Goal: Transaction & Acquisition: Book appointment/travel/reservation

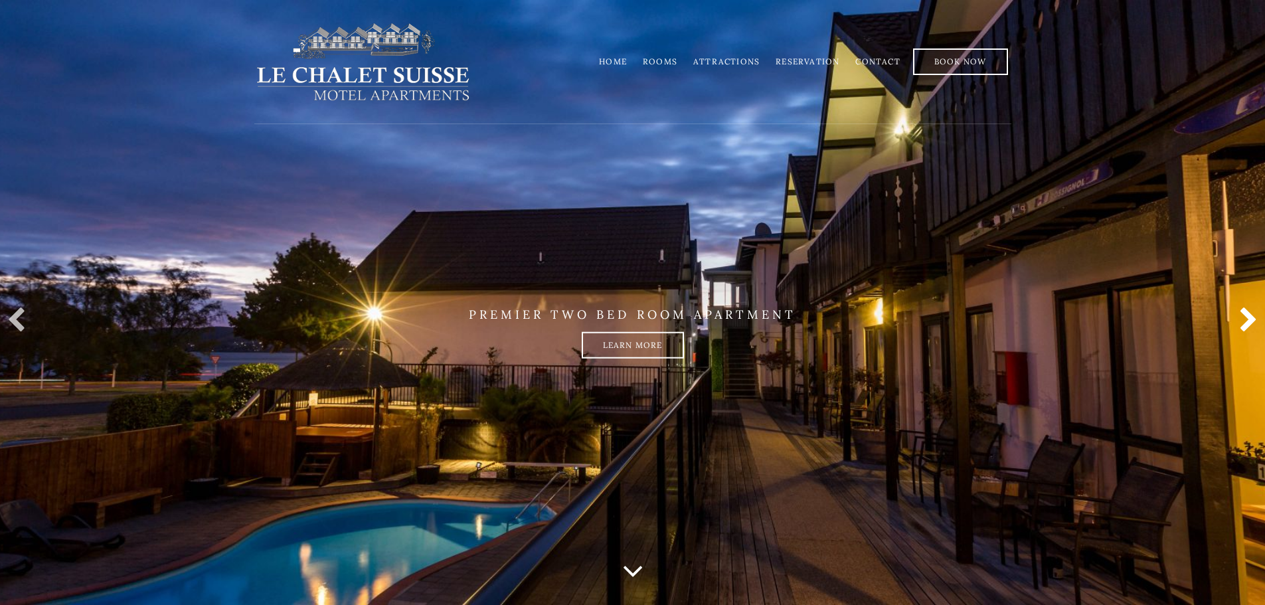
click at [1244, 324] on link at bounding box center [1245, 320] width 27 height 27
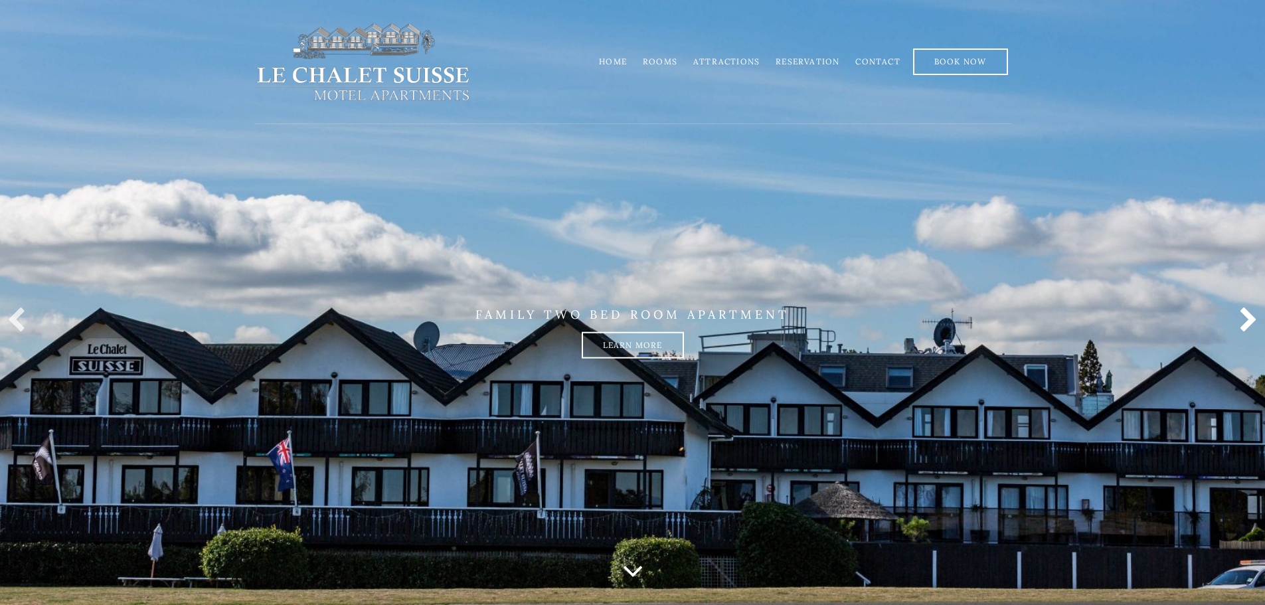
click at [1244, 324] on link at bounding box center [1245, 320] width 27 height 27
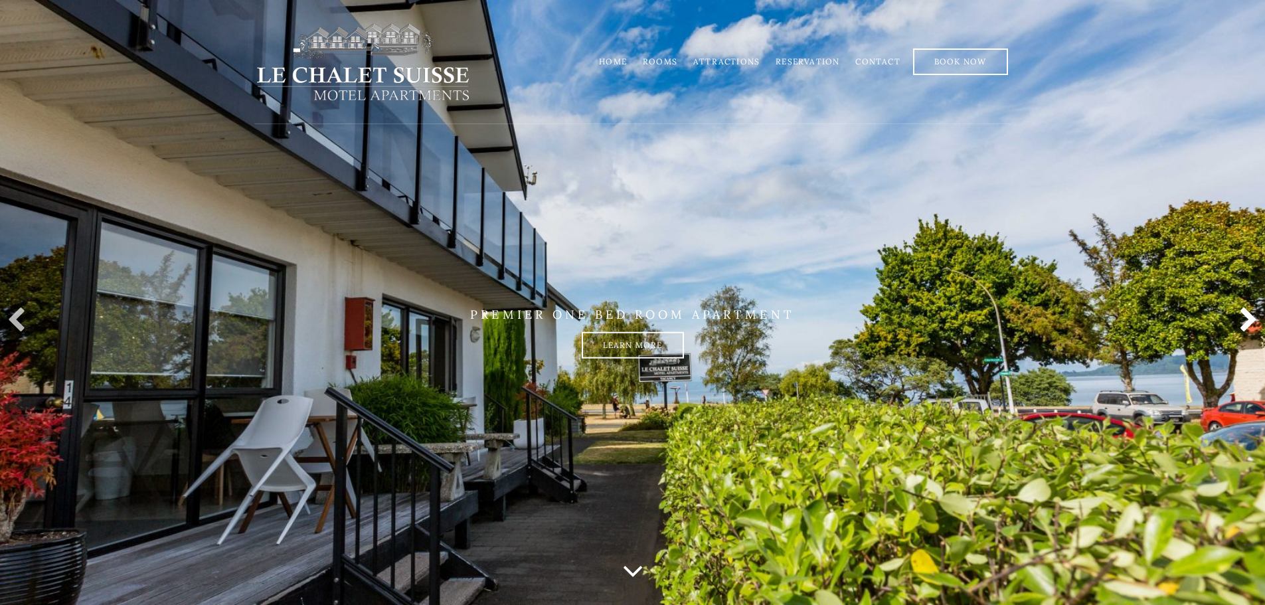
click at [1244, 324] on link at bounding box center [1245, 320] width 27 height 27
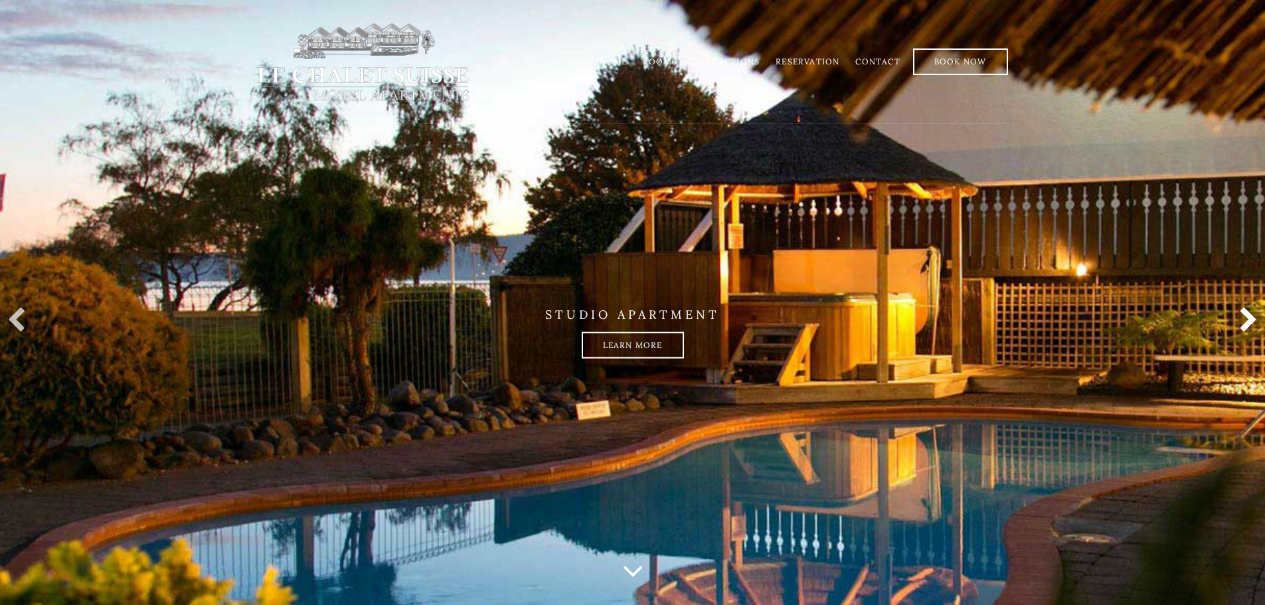
click at [1244, 324] on link at bounding box center [1245, 320] width 27 height 27
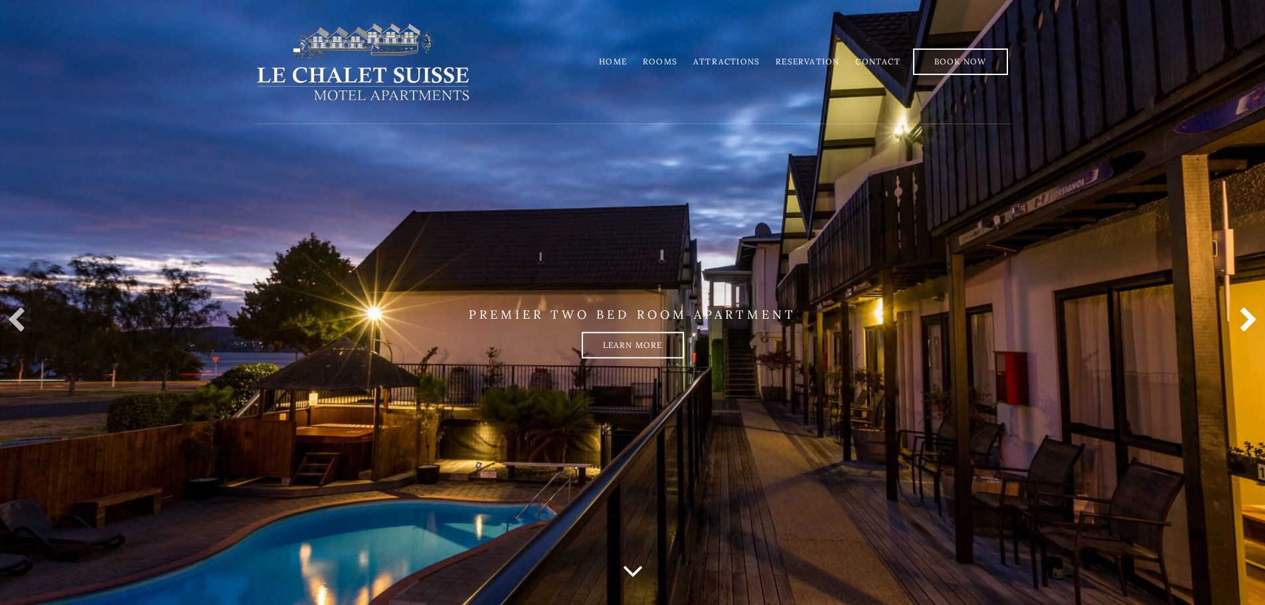
click at [1244, 324] on link at bounding box center [1245, 320] width 27 height 27
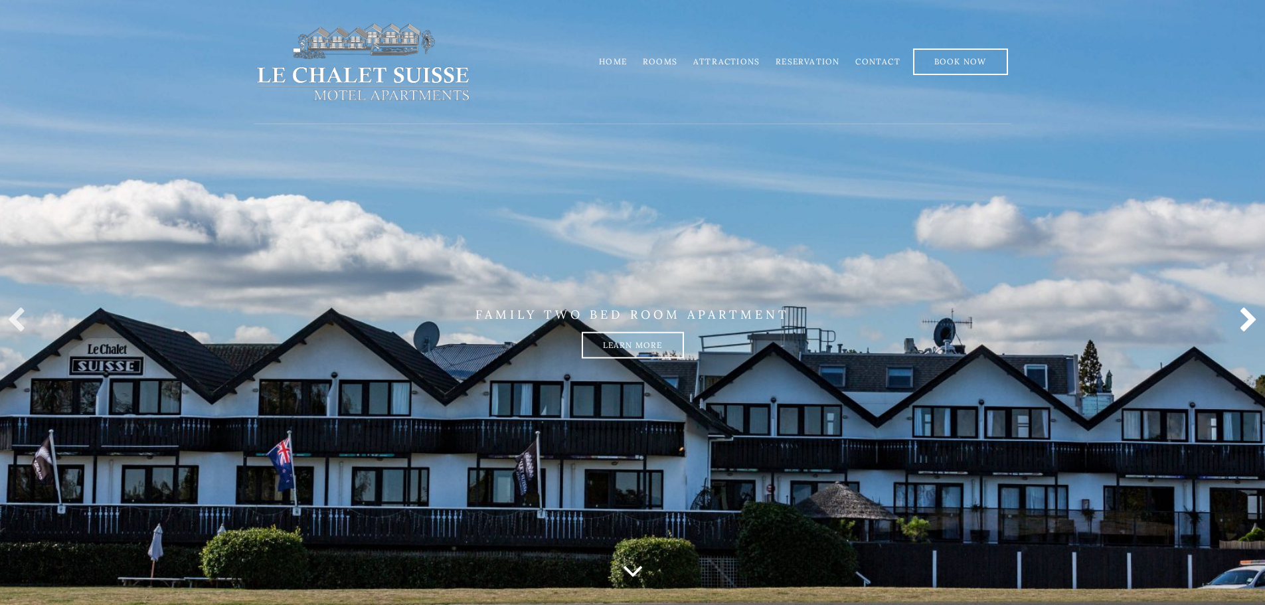
click at [1244, 324] on link at bounding box center [1245, 320] width 27 height 27
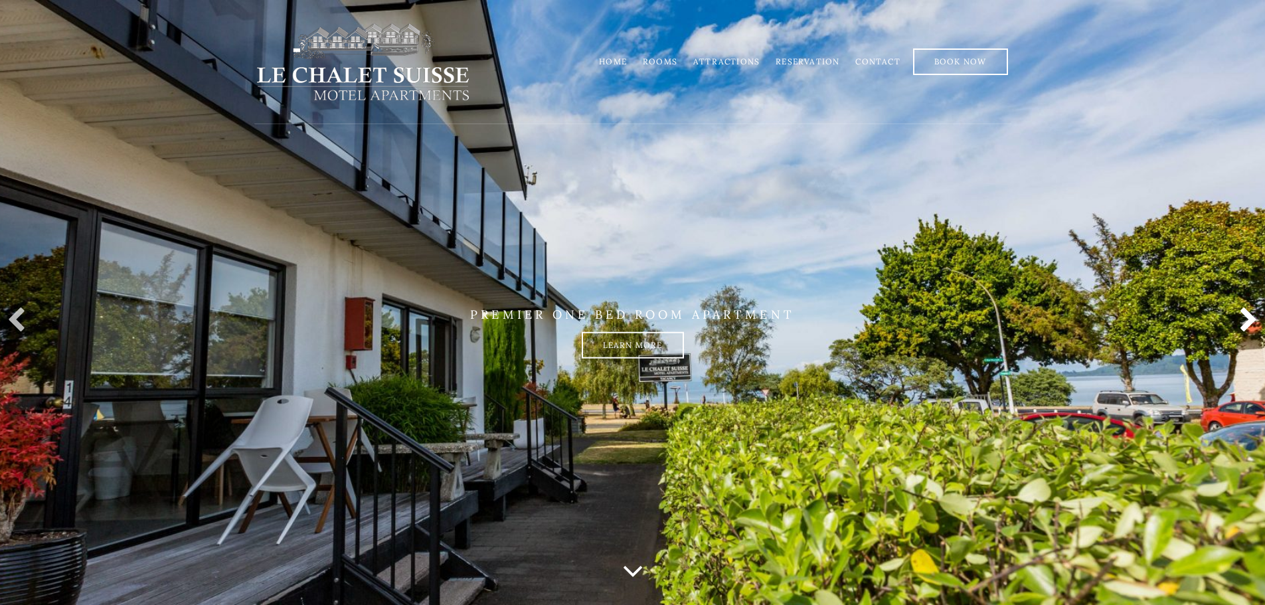
click at [1244, 324] on link at bounding box center [1245, 320] width 27 height 27
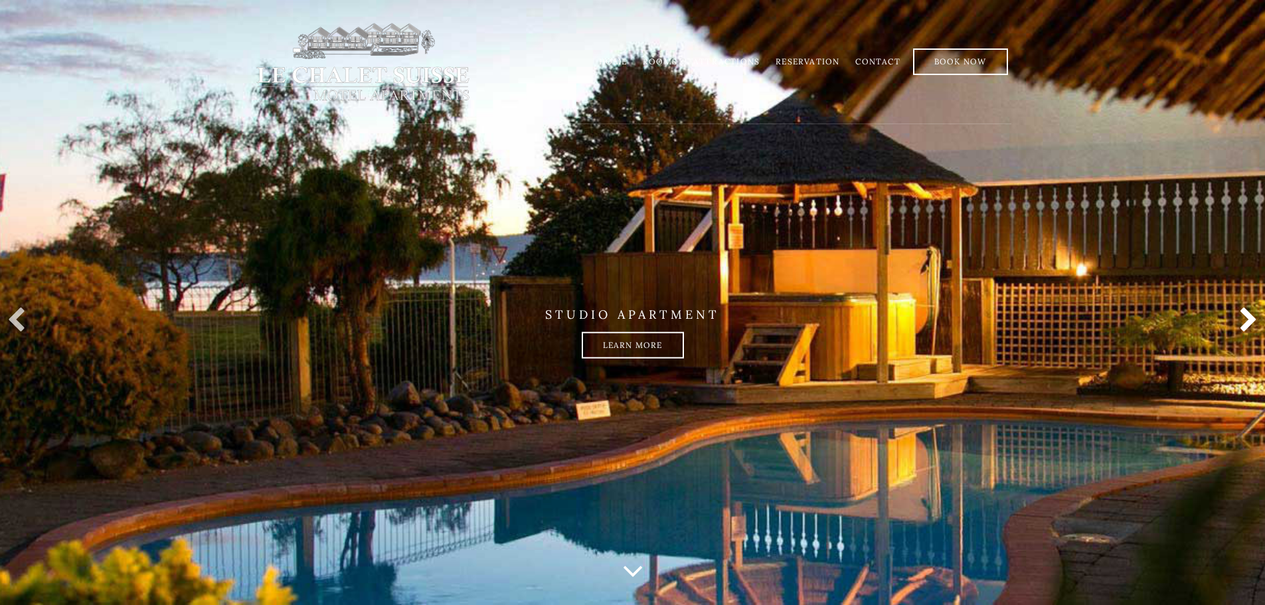
click at [1244, 324] on link at bounding box center [1245, 320] width 27 height 27
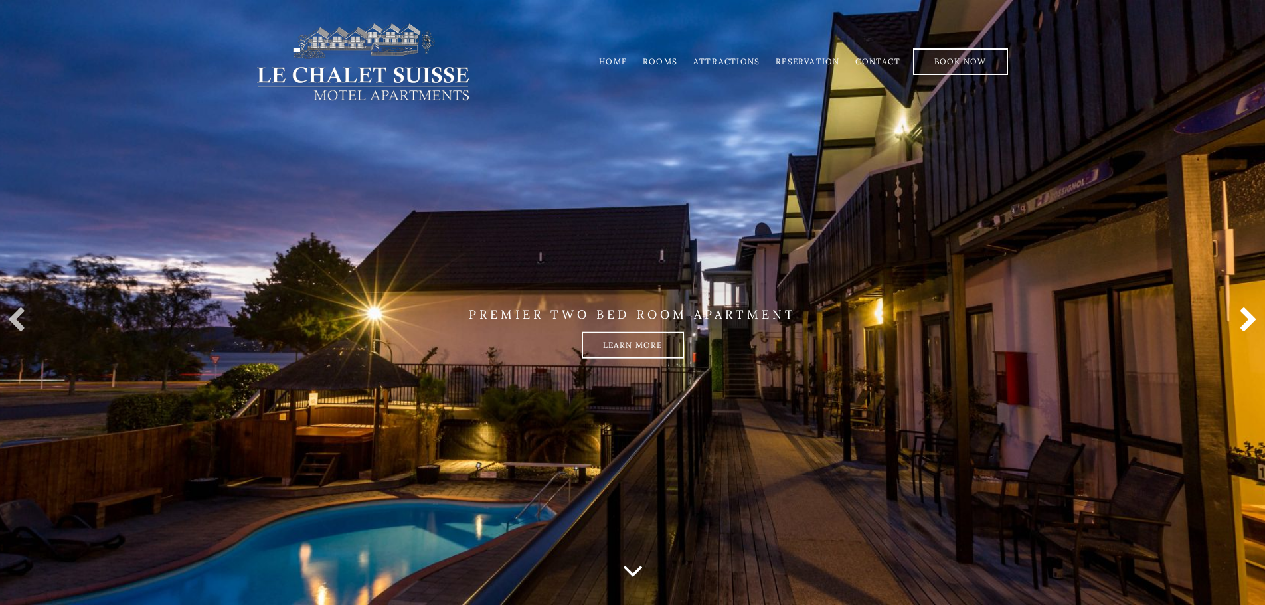
click at [1244, 324] on link at bounding box center [1245, 320] width 27 height 27
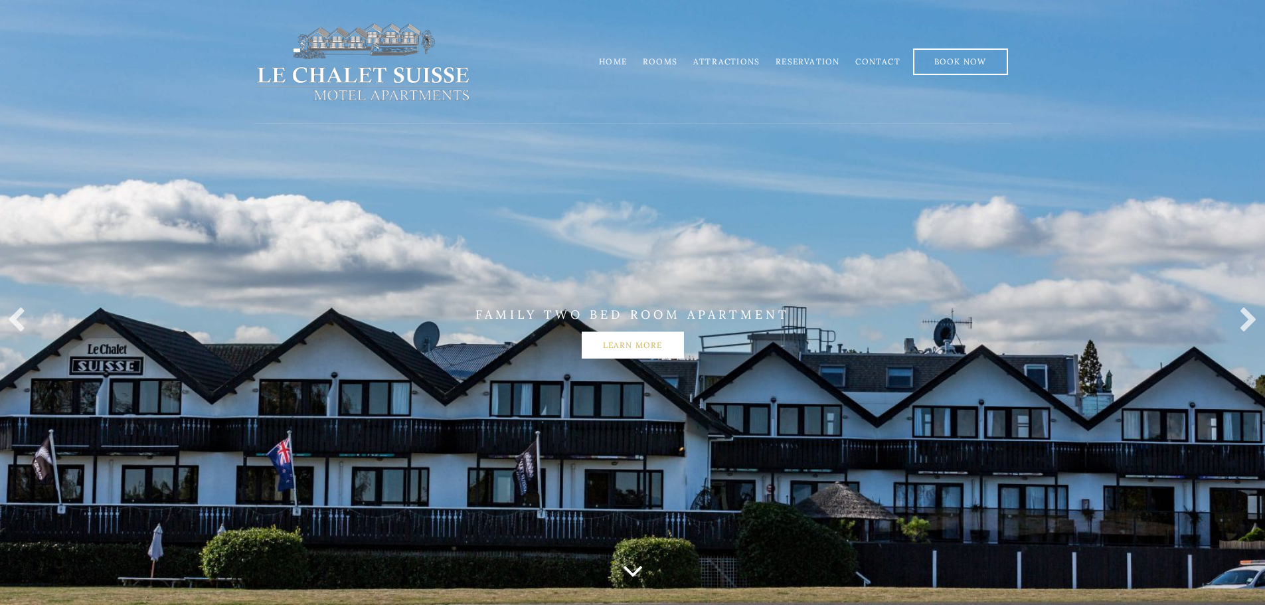
click at [656, 349] on link "Learn more" at bounding box center [633, 344] width 102 height 27
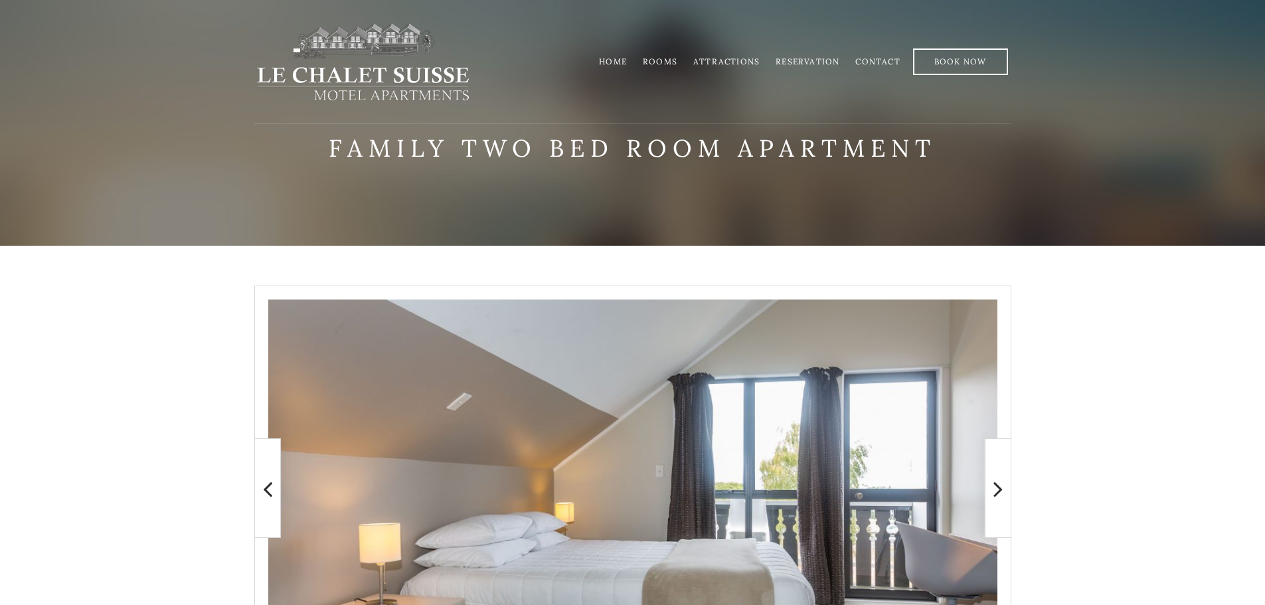
click at [675, 62] on link "Rooms" at bounding box center [660, 61] width 35 height 10
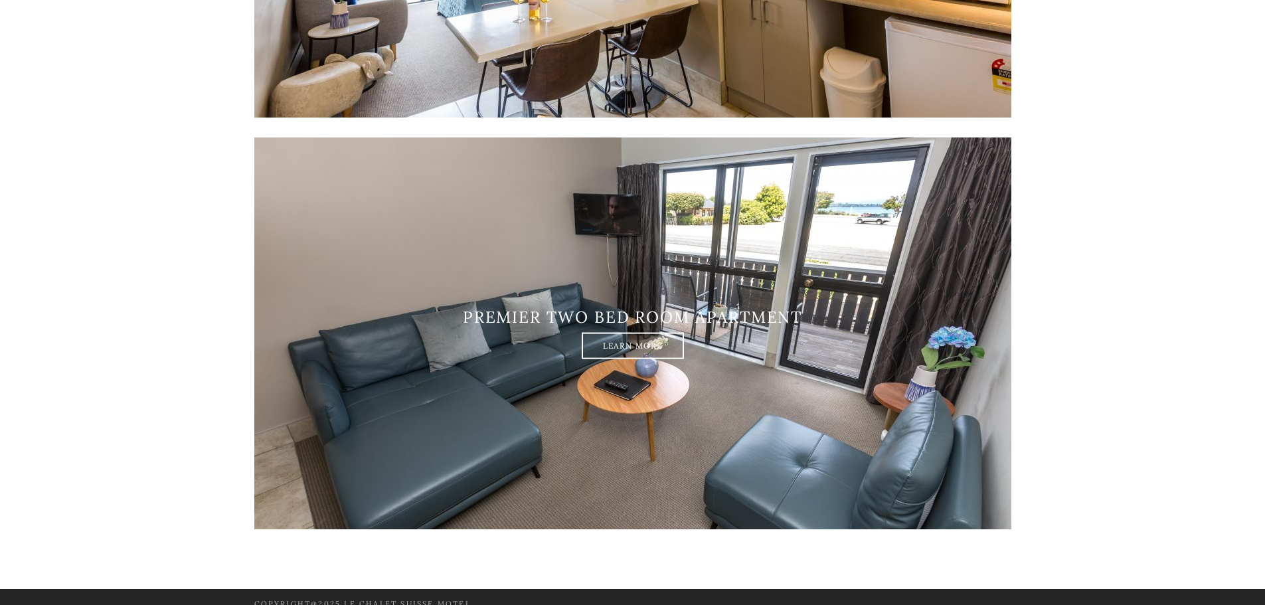
scroll to position [2220, 0]
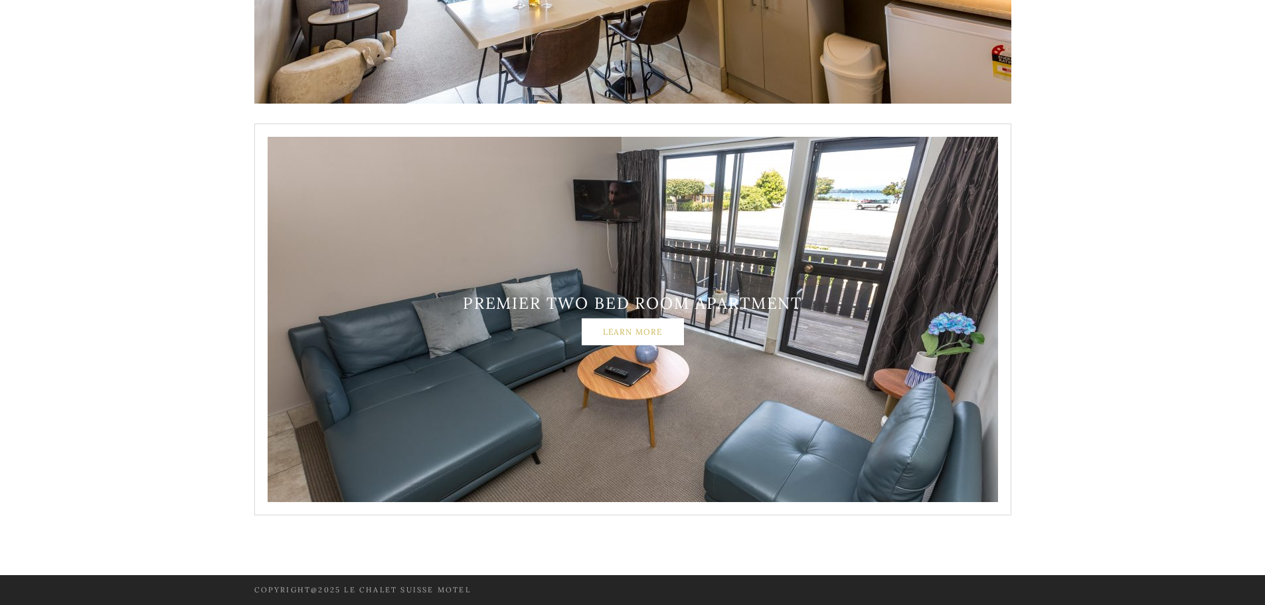
click at [640, 339] on link "Learn More" at bounding box center [633, 331] width 102 height 27
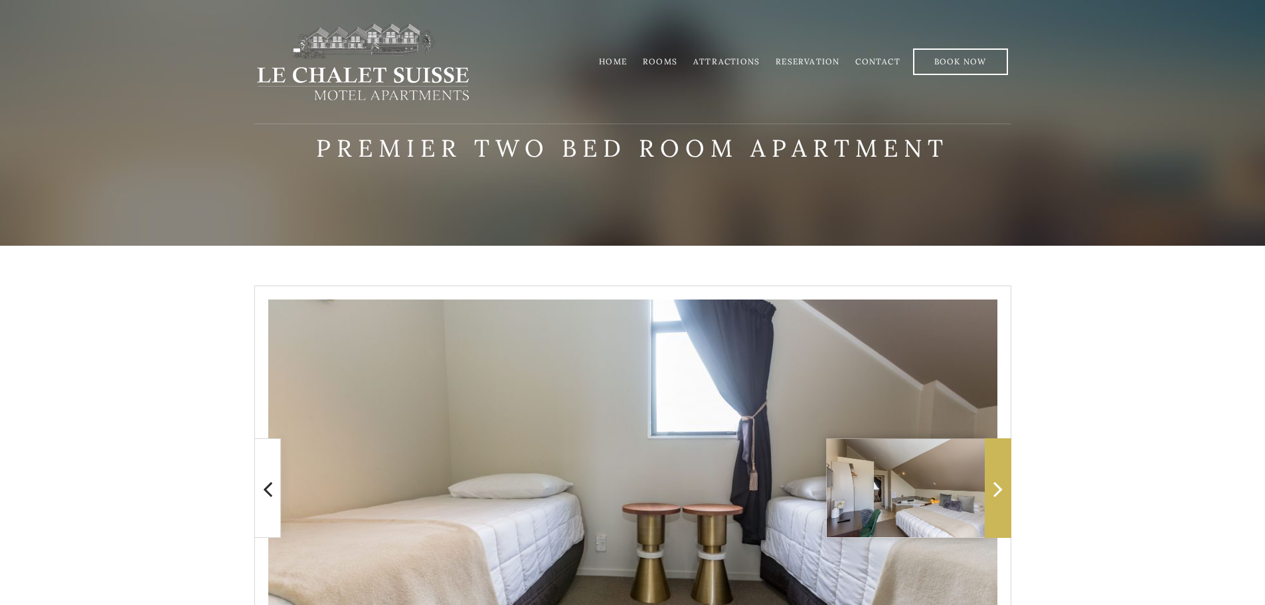
click at [997, 491] on icon at bounding box center [997, 488] width 9 height 27
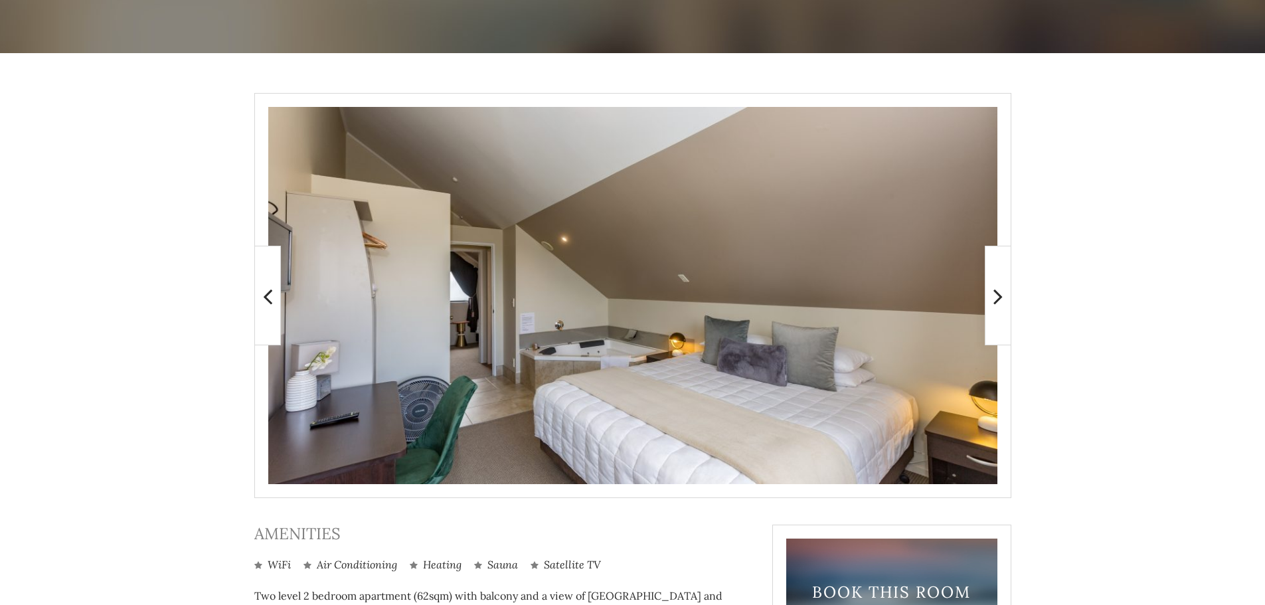
scroll to position [199, 0]
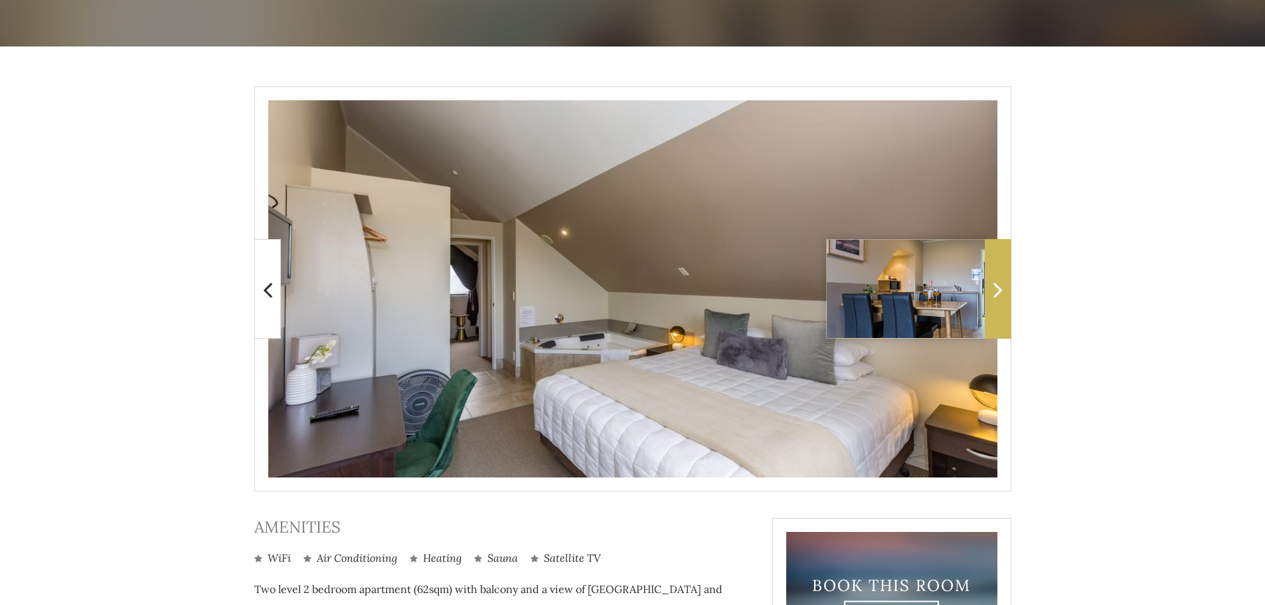
click at [993, 291] on icon at bounding box center [997, 289] width 9 height 27
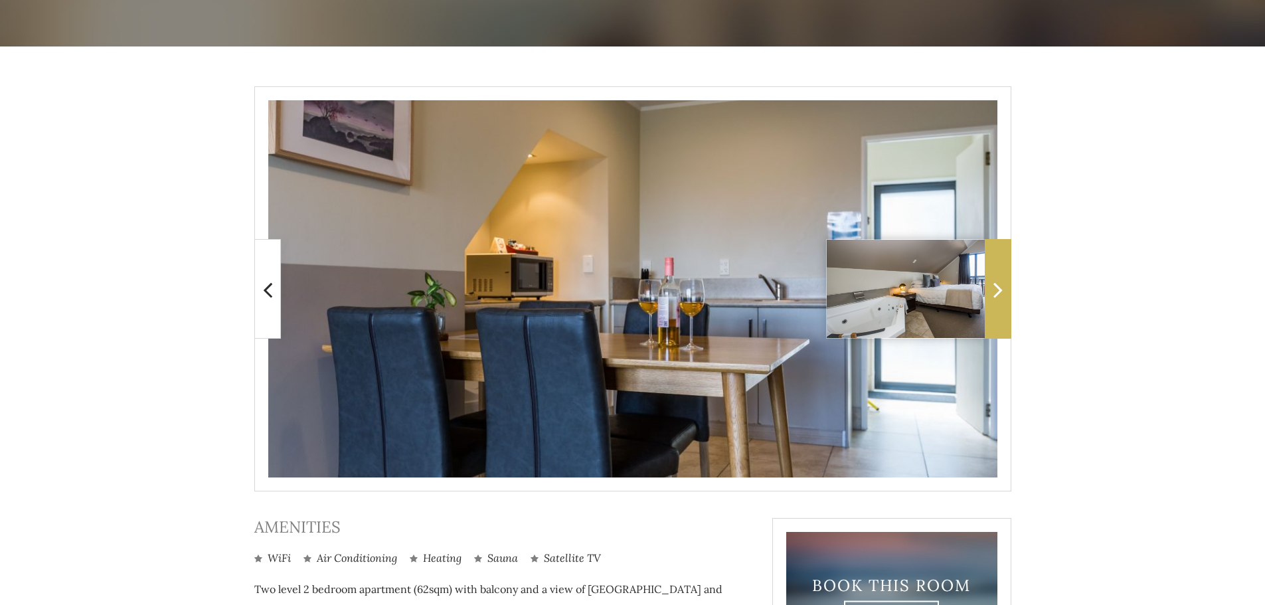
click at [993, 291] on icon at bounding box center [997, 289] width 9 height 27
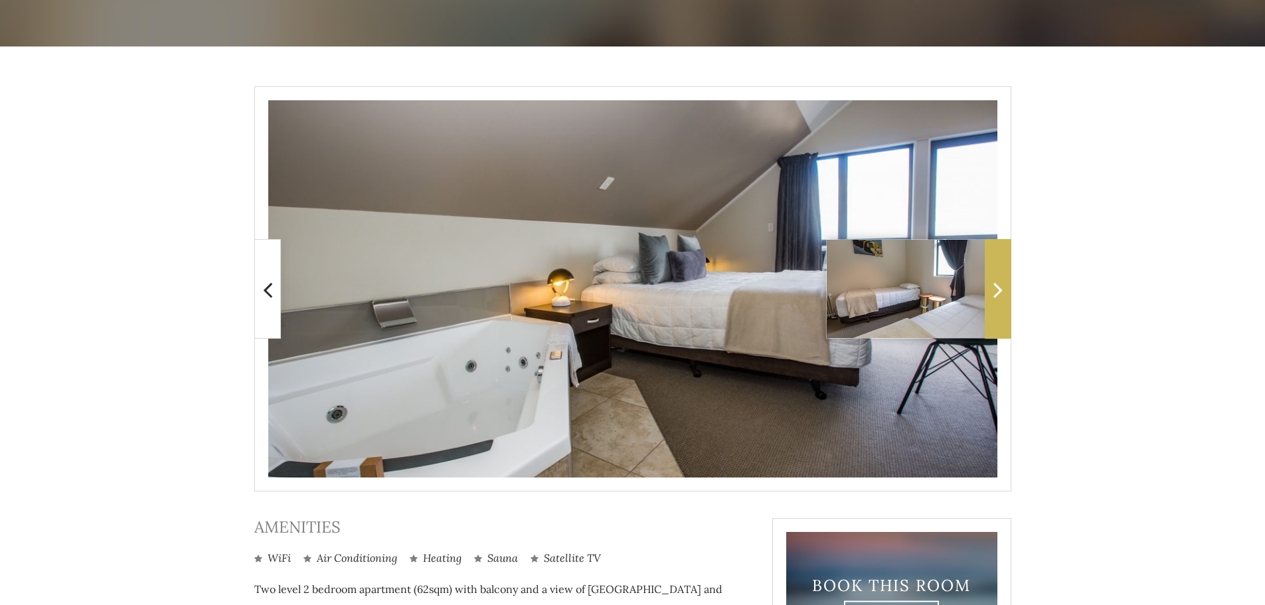
click at [993, 291] on icon at bounding box center [997, 289] width 9 height 27
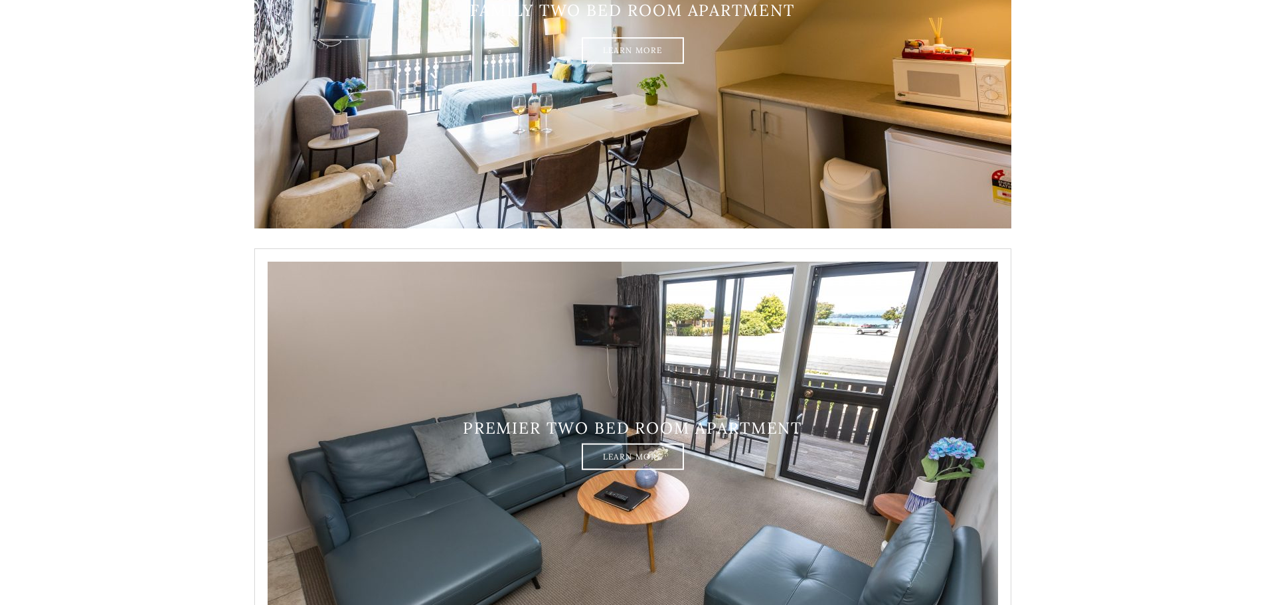
scroll to position [2087, 0]
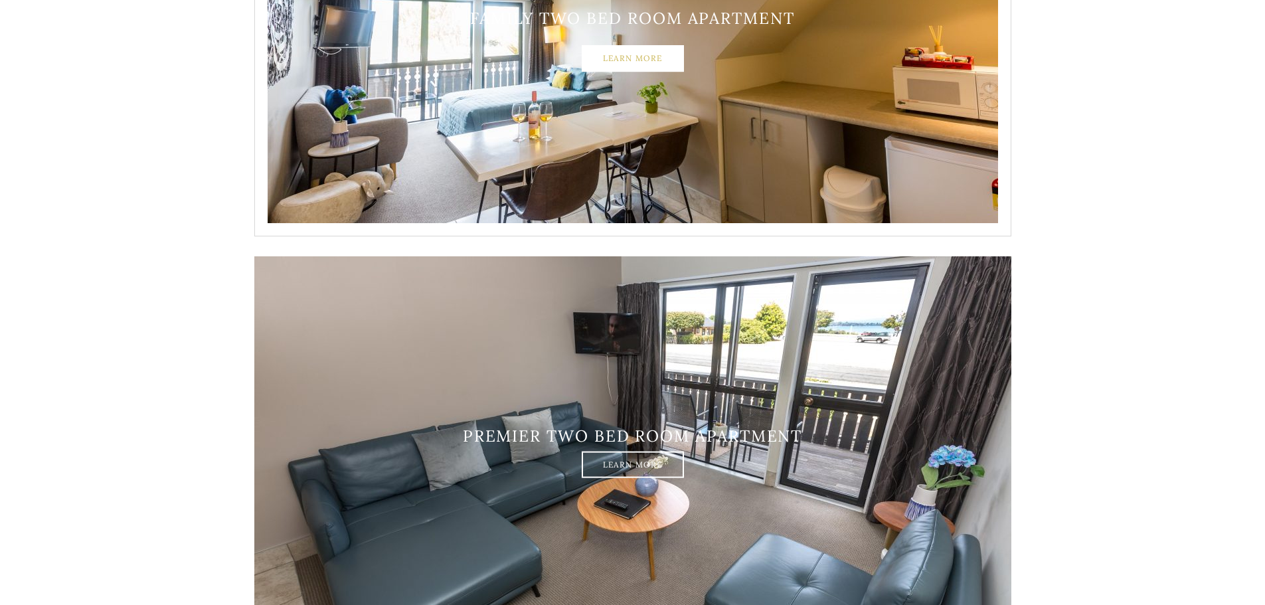
click at [619, 64] on link "Learn More" at bounding box center [633, 58] width 102 height 27
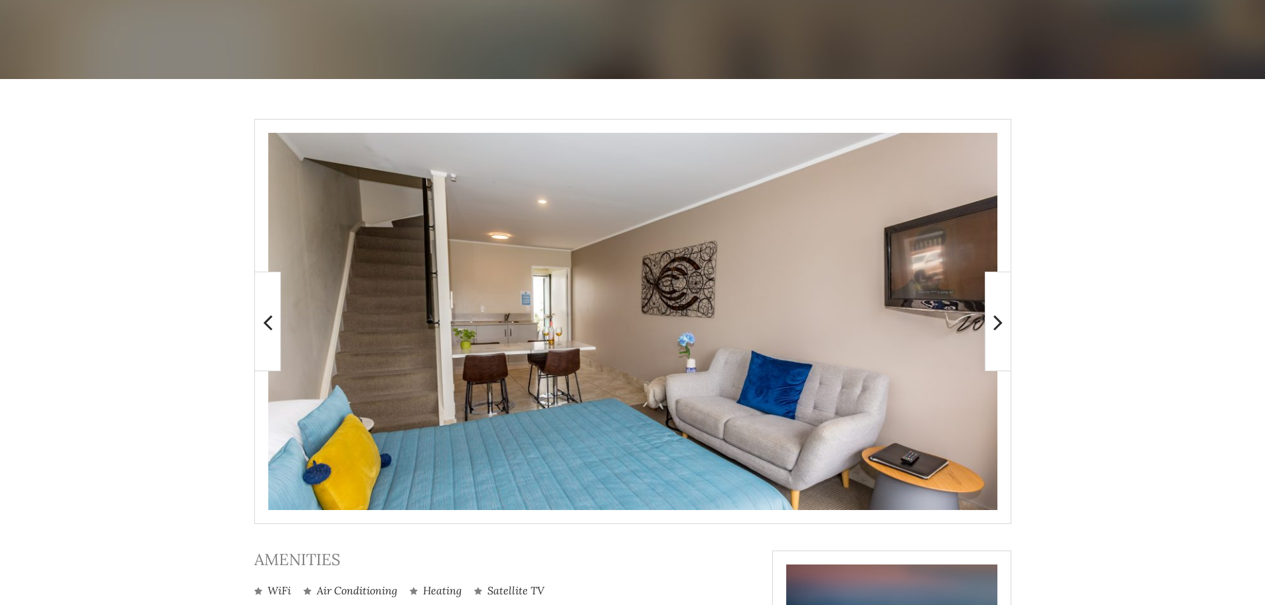
scroll to position [199, 0]
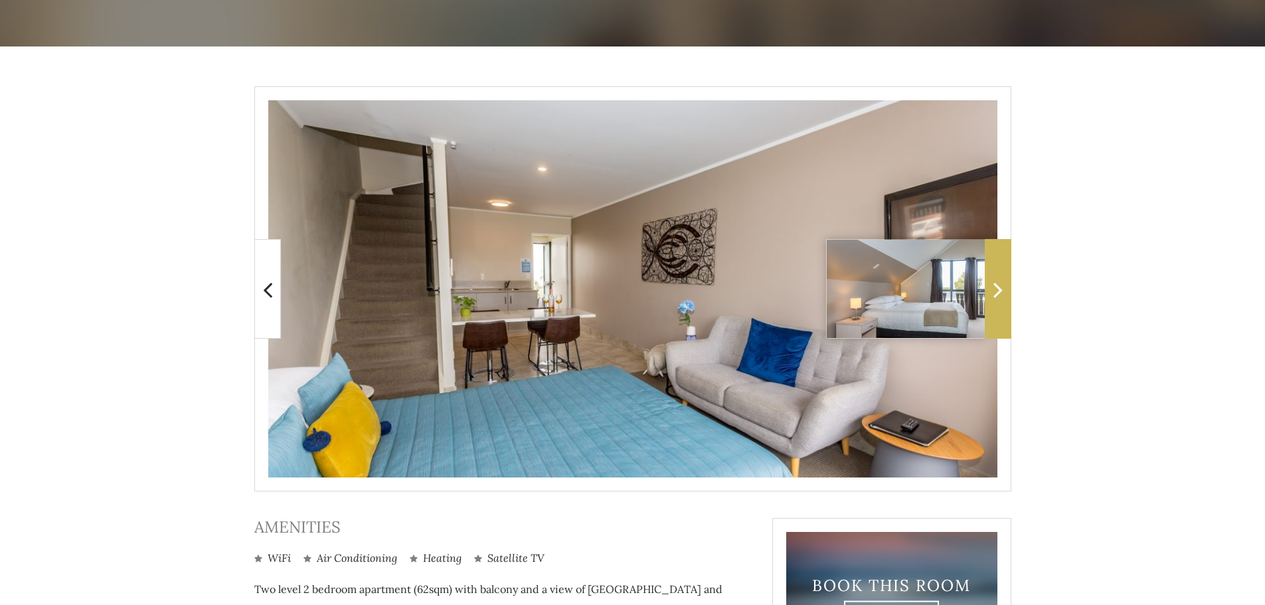
click at [999, 294] on icon at bounding box center [997, 289] width 9 height 27
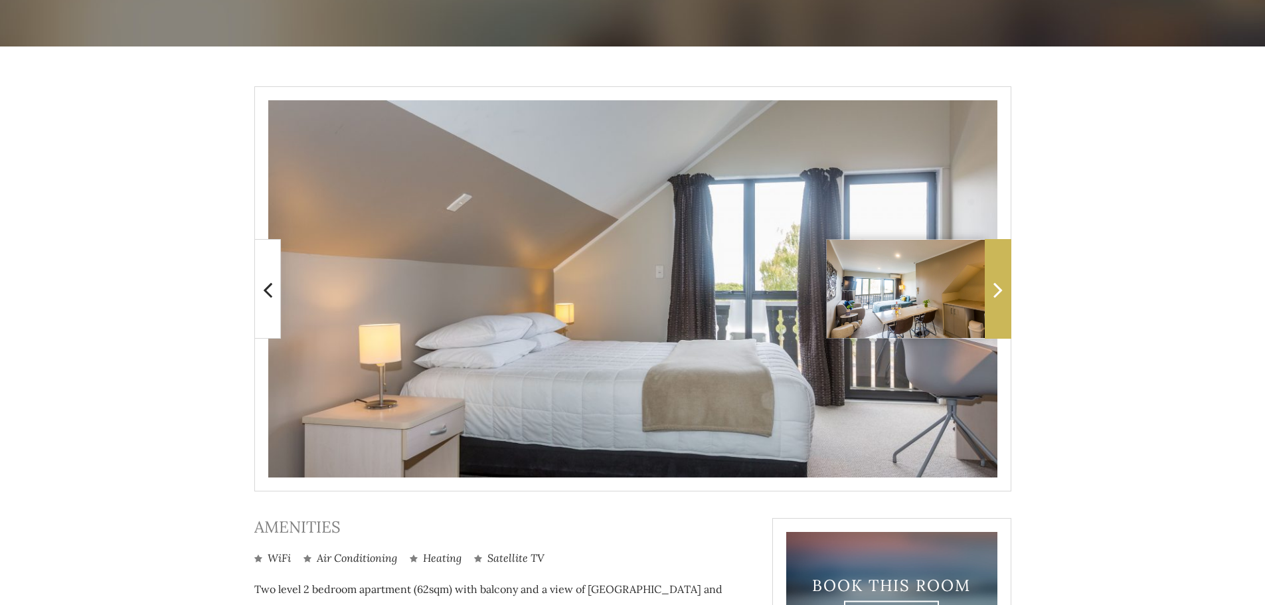
click at [999, 294] on icon at bounding box center [997, 289] width 9 height 27
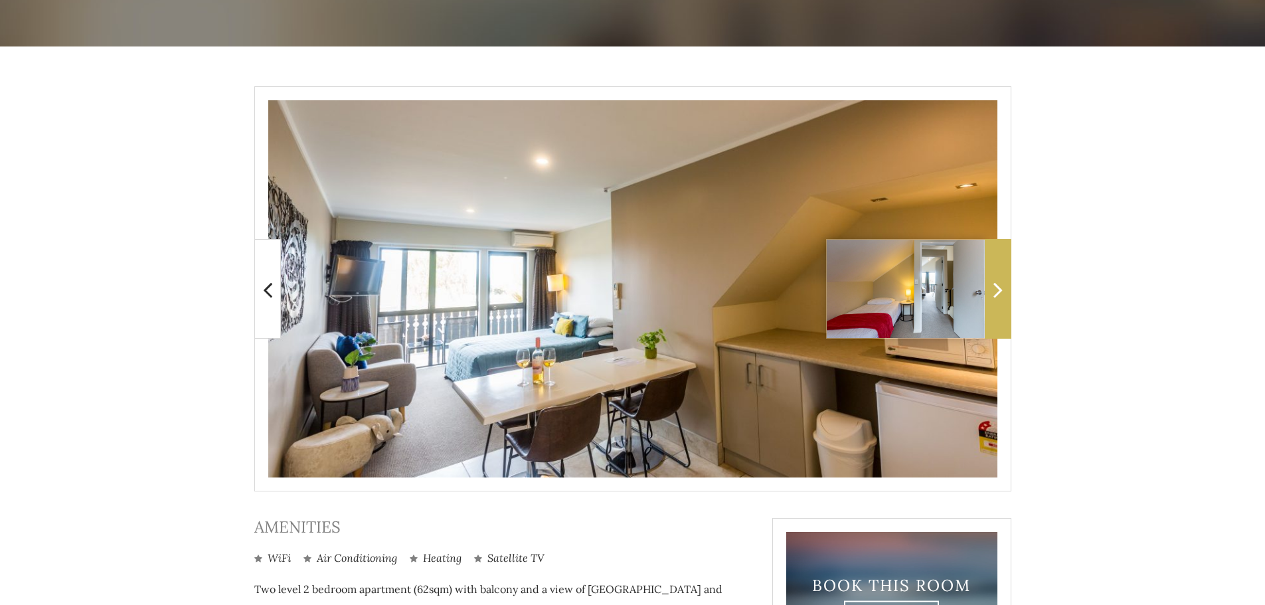
click at [999, 294] on icon at bounding box center [997, 289] width 9 height 27
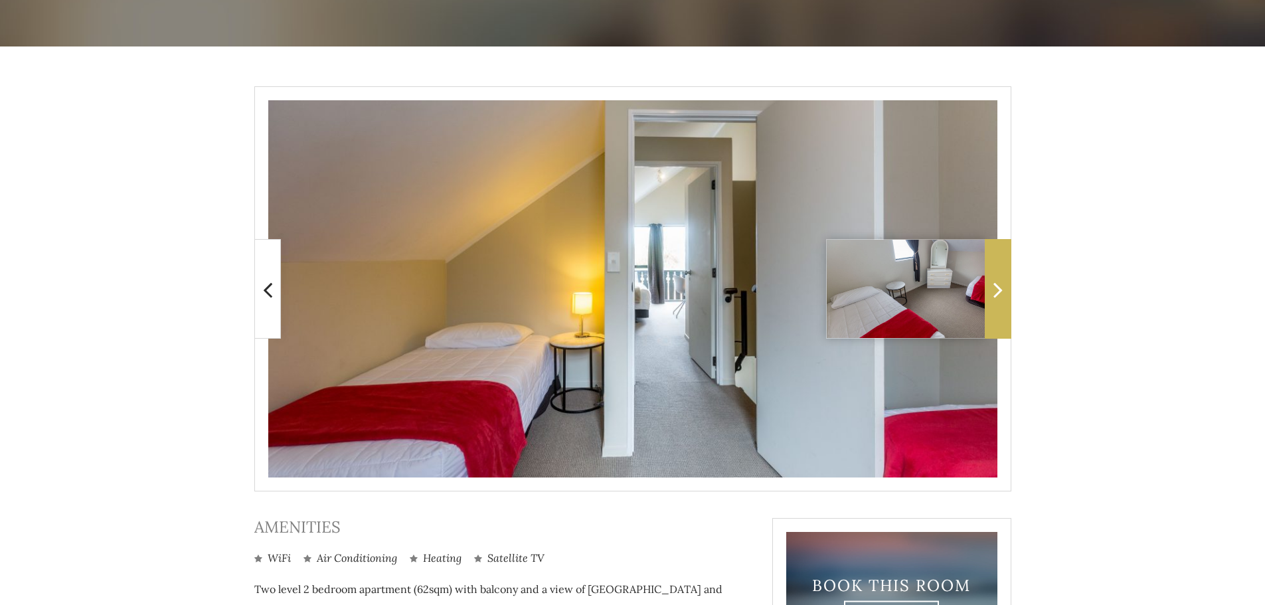
click at [999, 294] on icon at bounding box center [997, 289] width 9 height 27
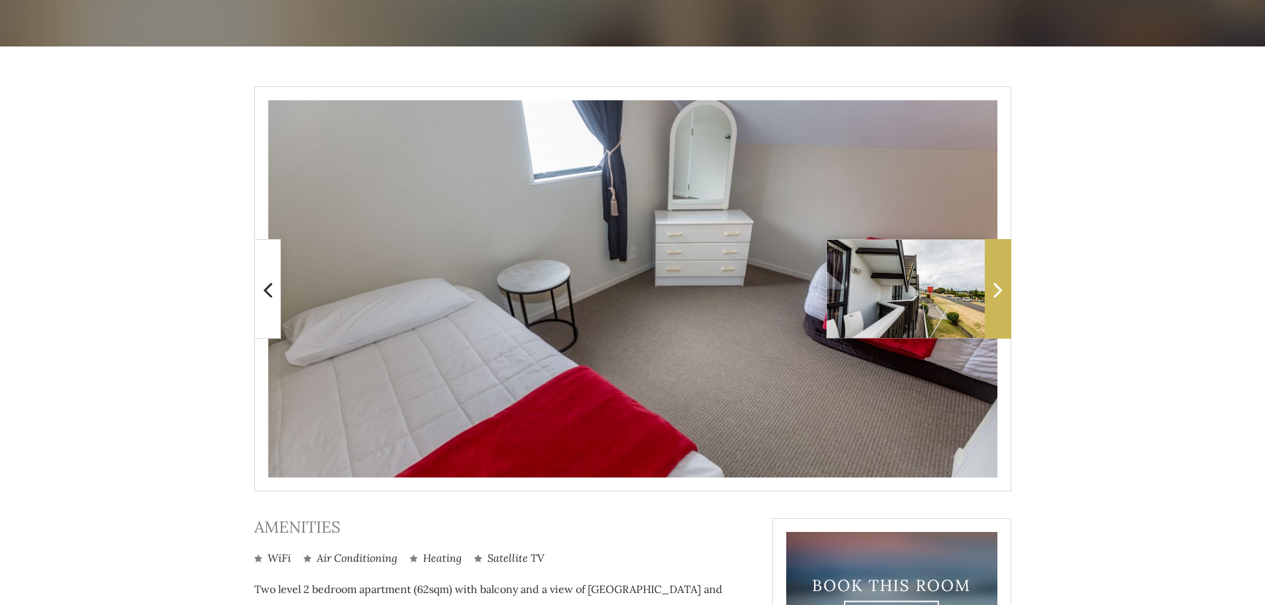
click at [999, 294] on icon at bounding box center [997, 289] width 9 height 27
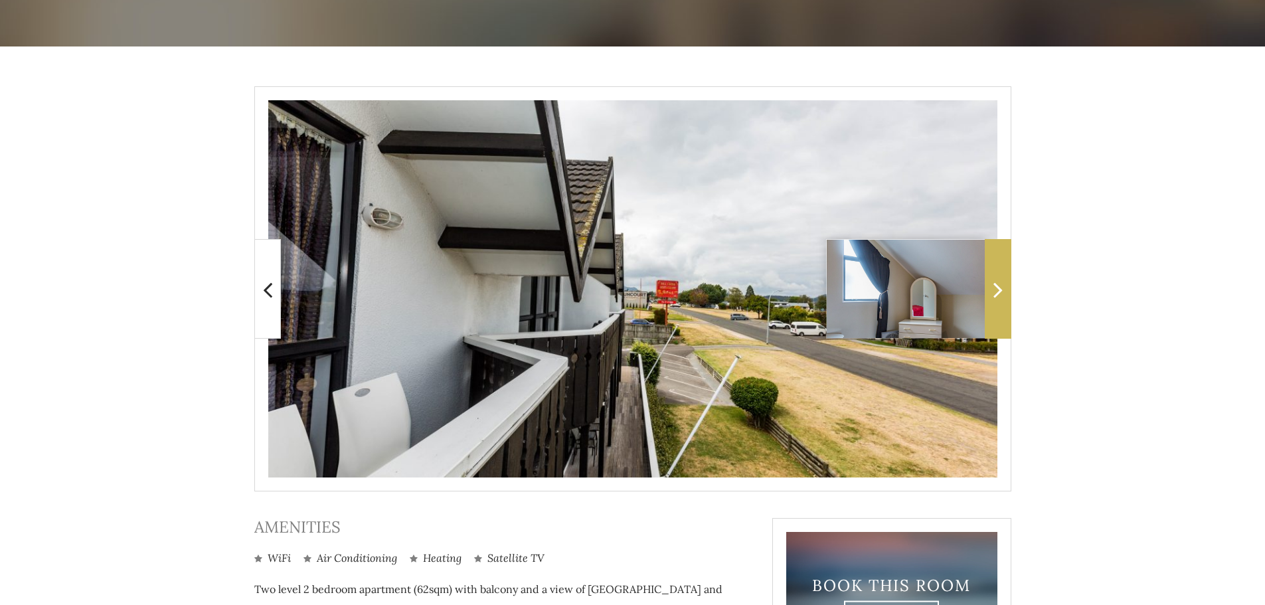
click at [999, 294] on icon at bounding box center [997, 289] width 9 height 27
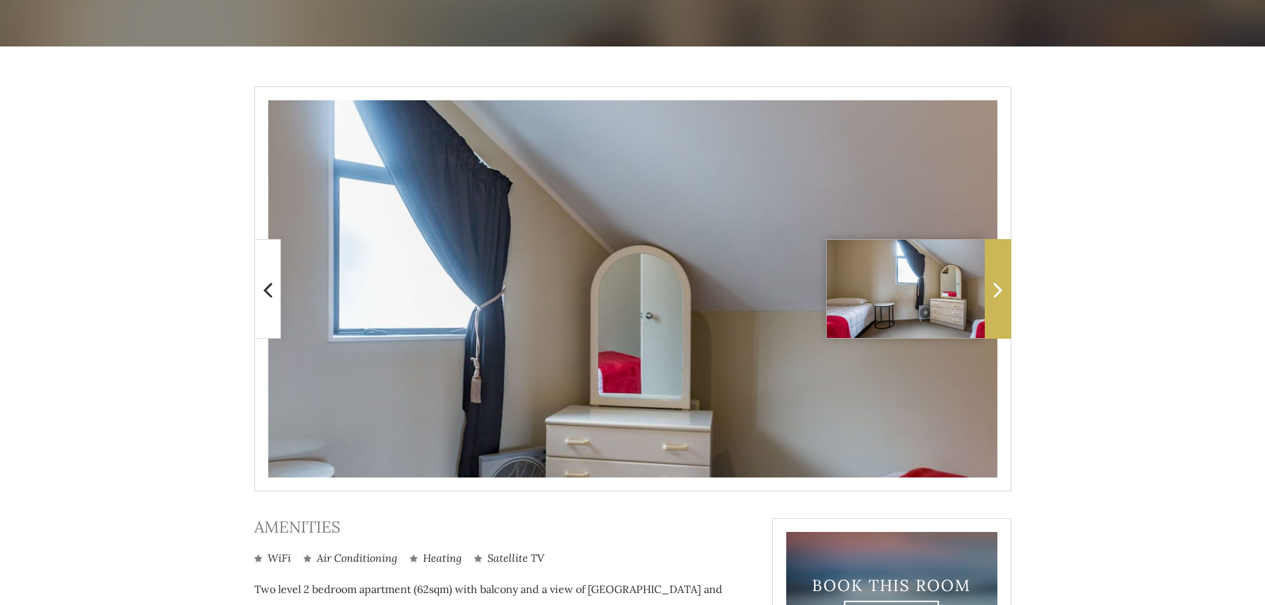
click at [999, 294] on icon at bounding box center [997, 289] width 9 height 27
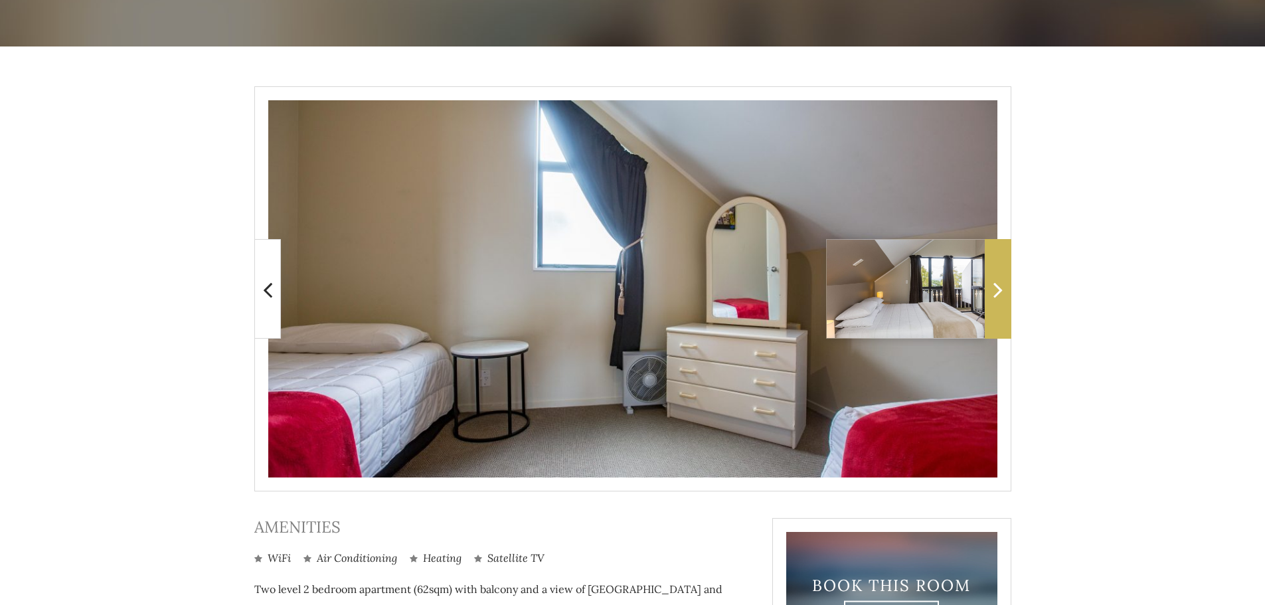
click at [999, 294] on icon at bounding box center [997, 289] width 9 height 27
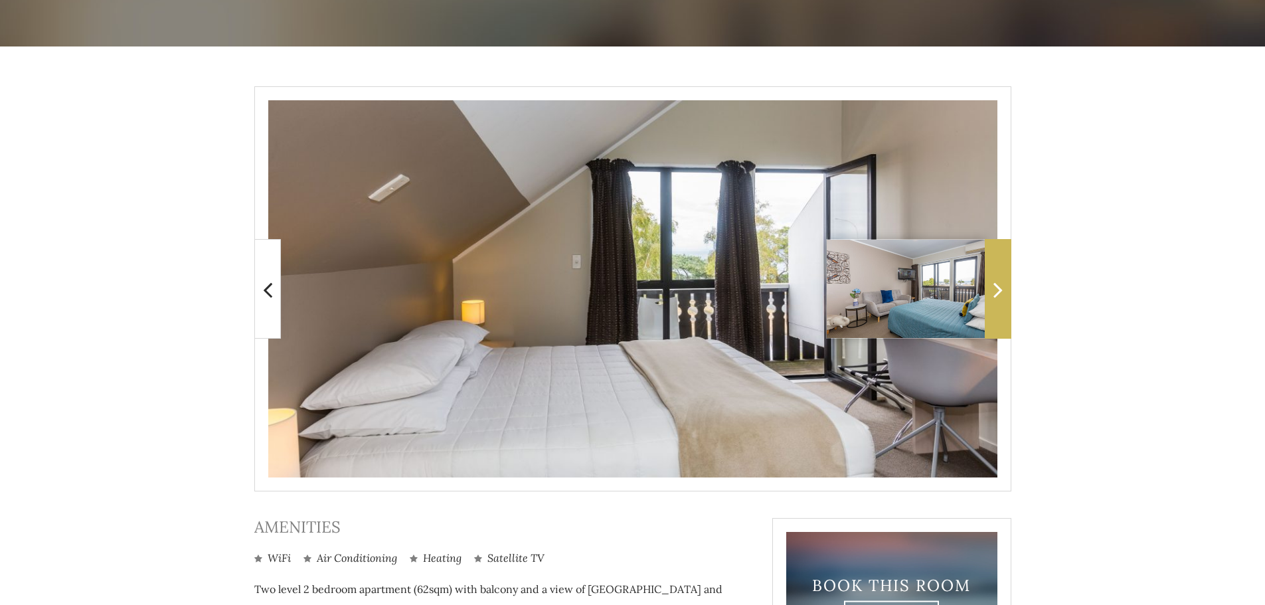
click at [999, 294] on icon at bounding box center [997, 289] width 9 height 27
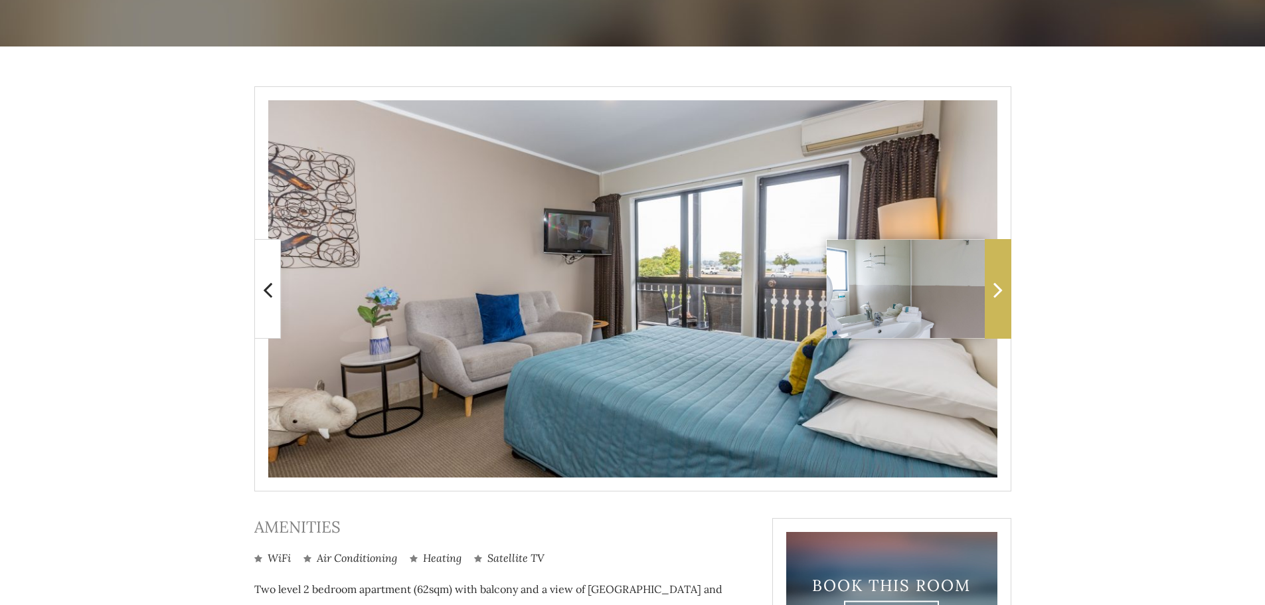
click at [999, 294] on icon at bounding box center [997, 289] width 9 height 27
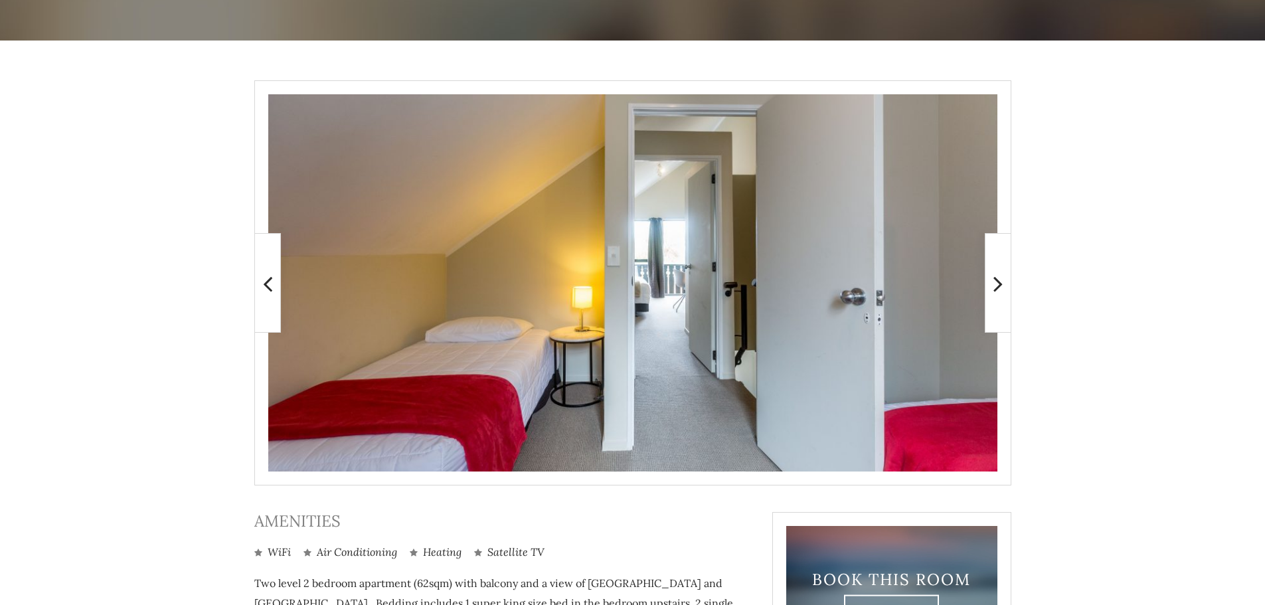
scroll to position [184, 0]
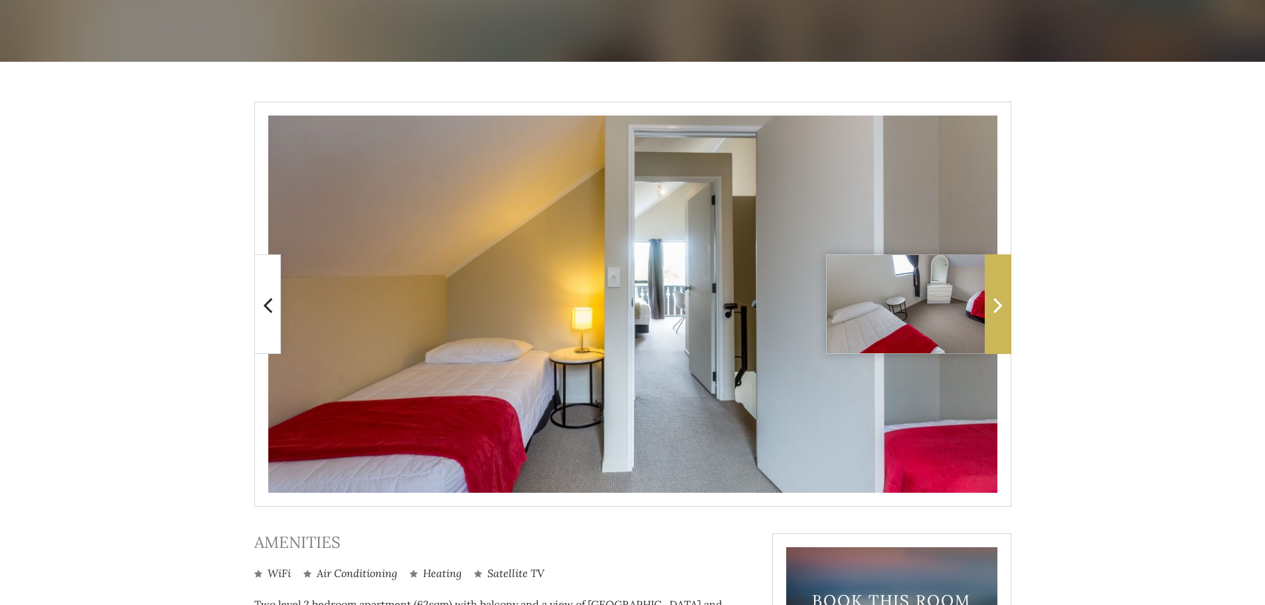
click at [990, 301] on span at bounding box center [998, 304] width 27 height 100
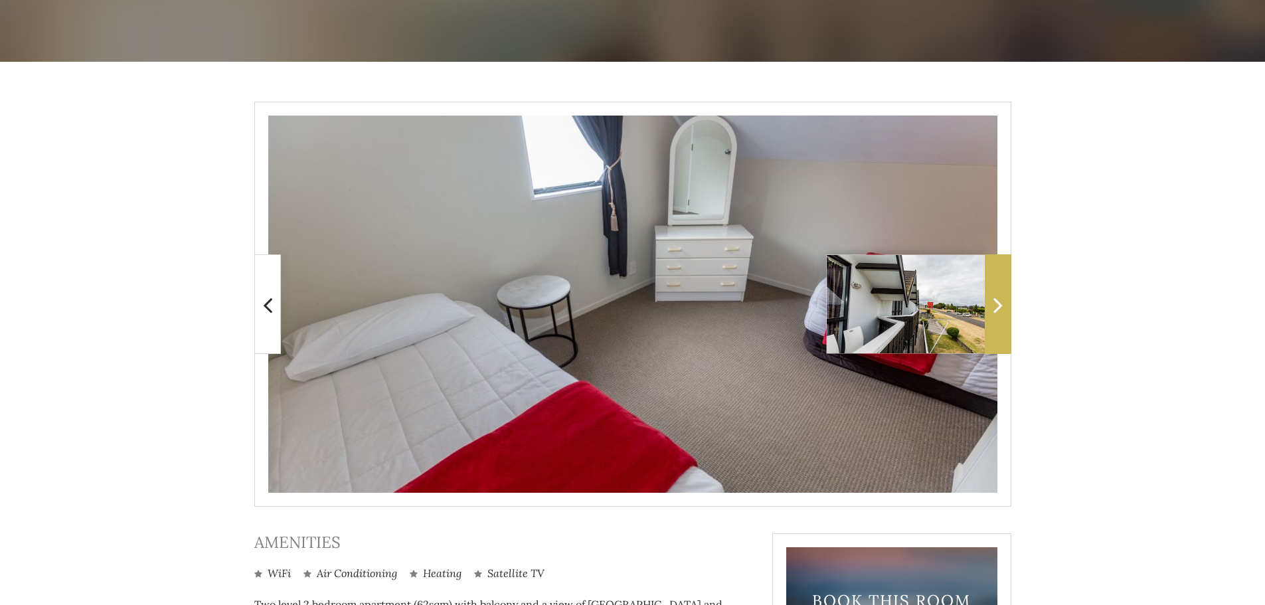
click at [990, 301] on span at bounding box center [998, 304] width 27 height 100
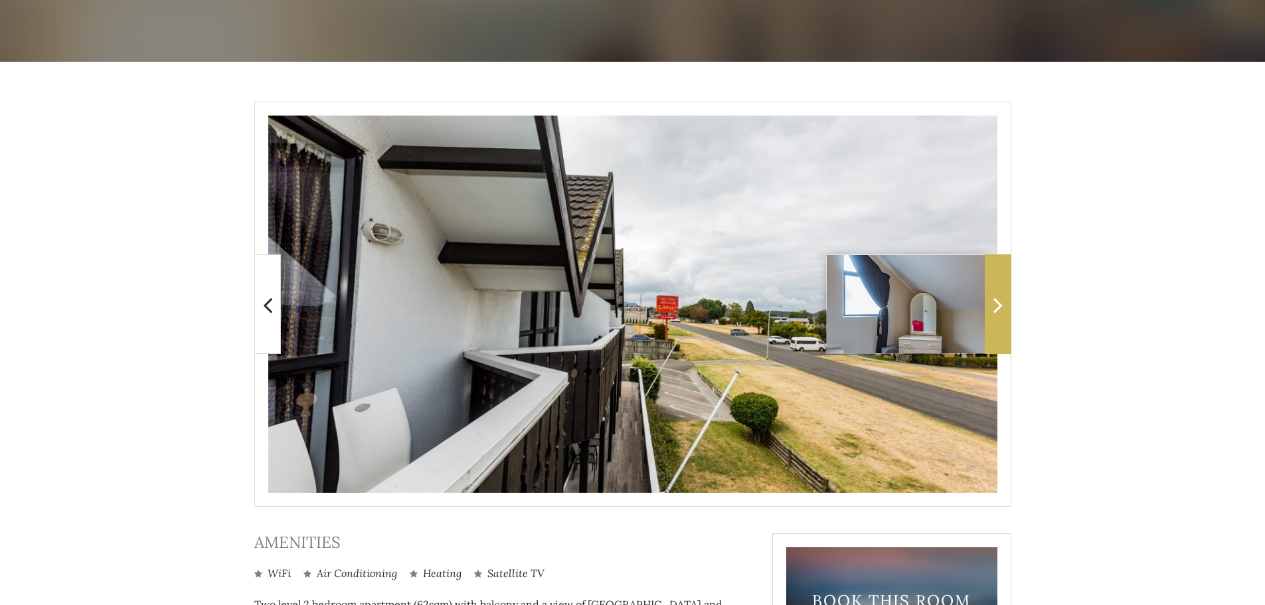
click at [996, 309] on icon at bounding box center [997, 304] width 9 height 27
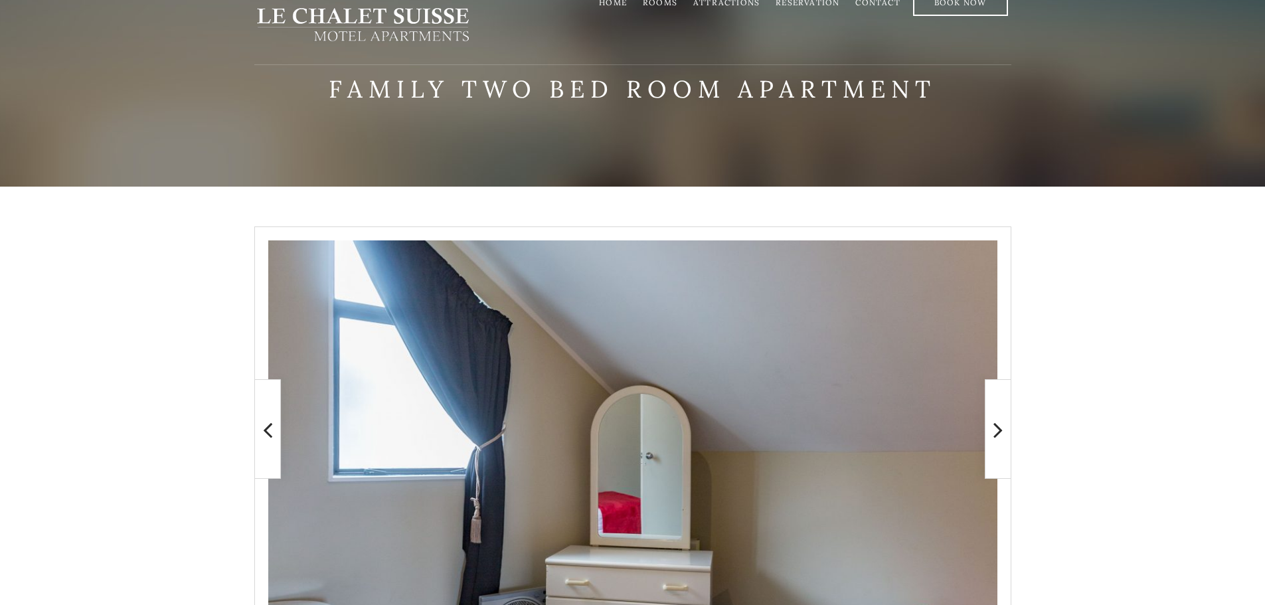
scroll to position [0, 0]
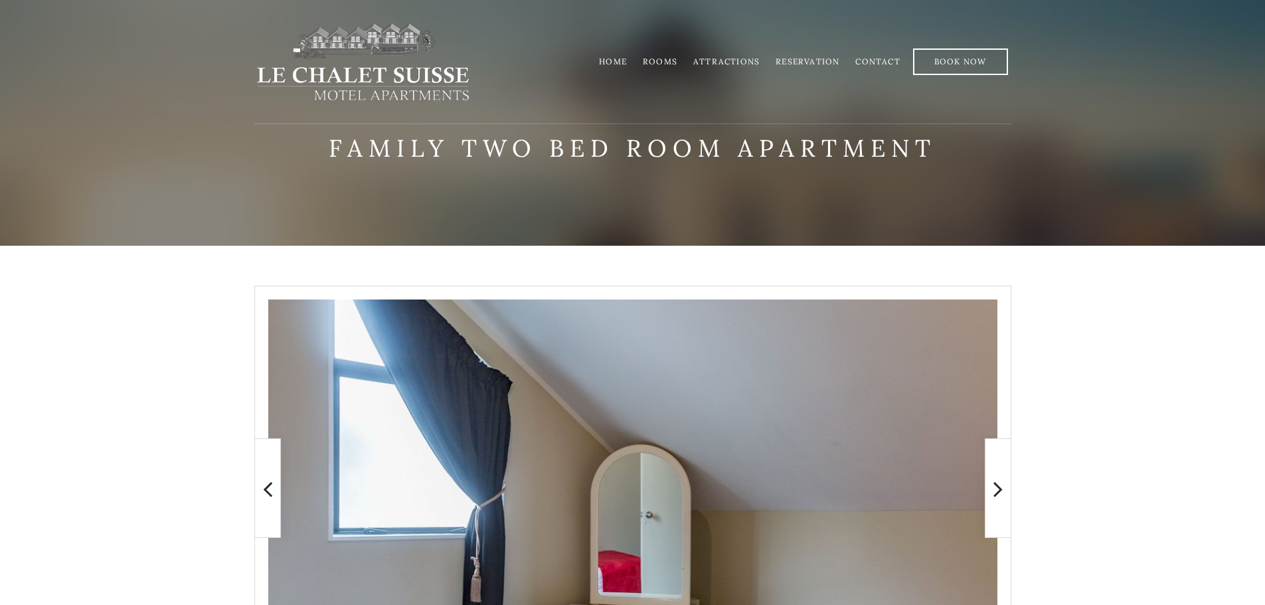
click at [619, 62] on link "Home" at bounding box center [613, 61] width 28 height 10
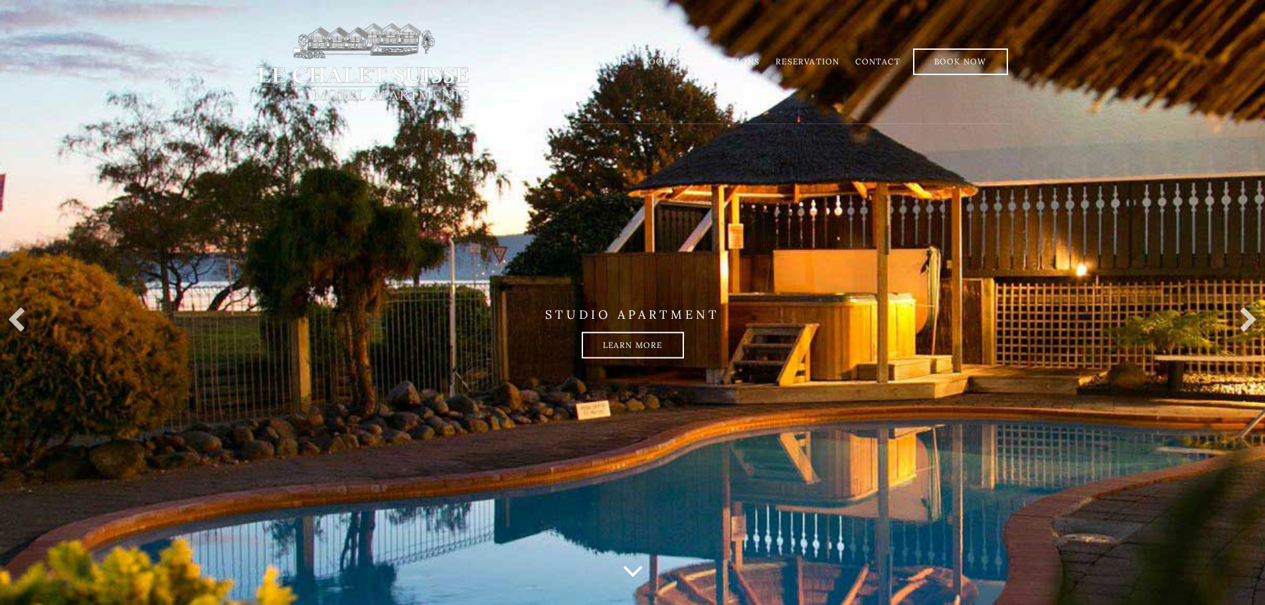
click at [801, 62] on link "Reservation" at bounding box center [807, 61] width 64 height 10
